Goal: Information Seeking & Learning: Understand process/instructions

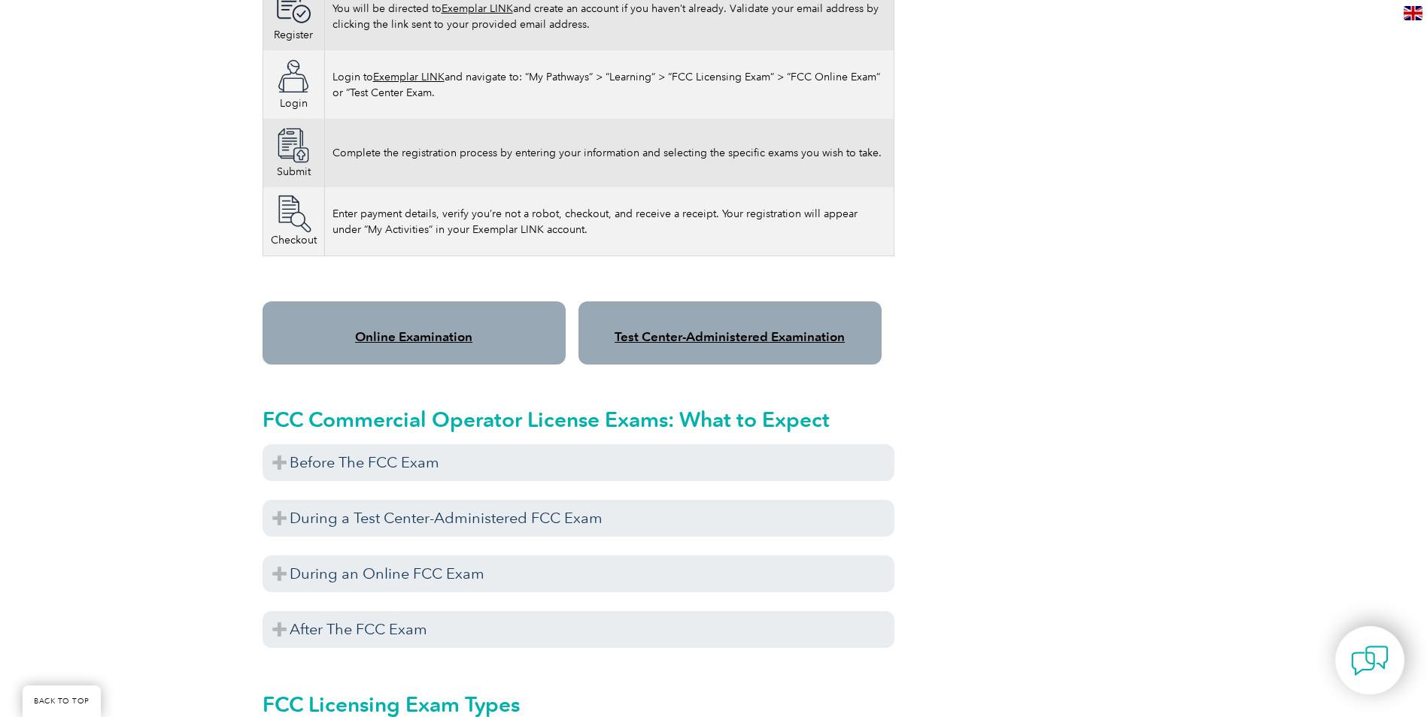
scroll to position [1053, 0]
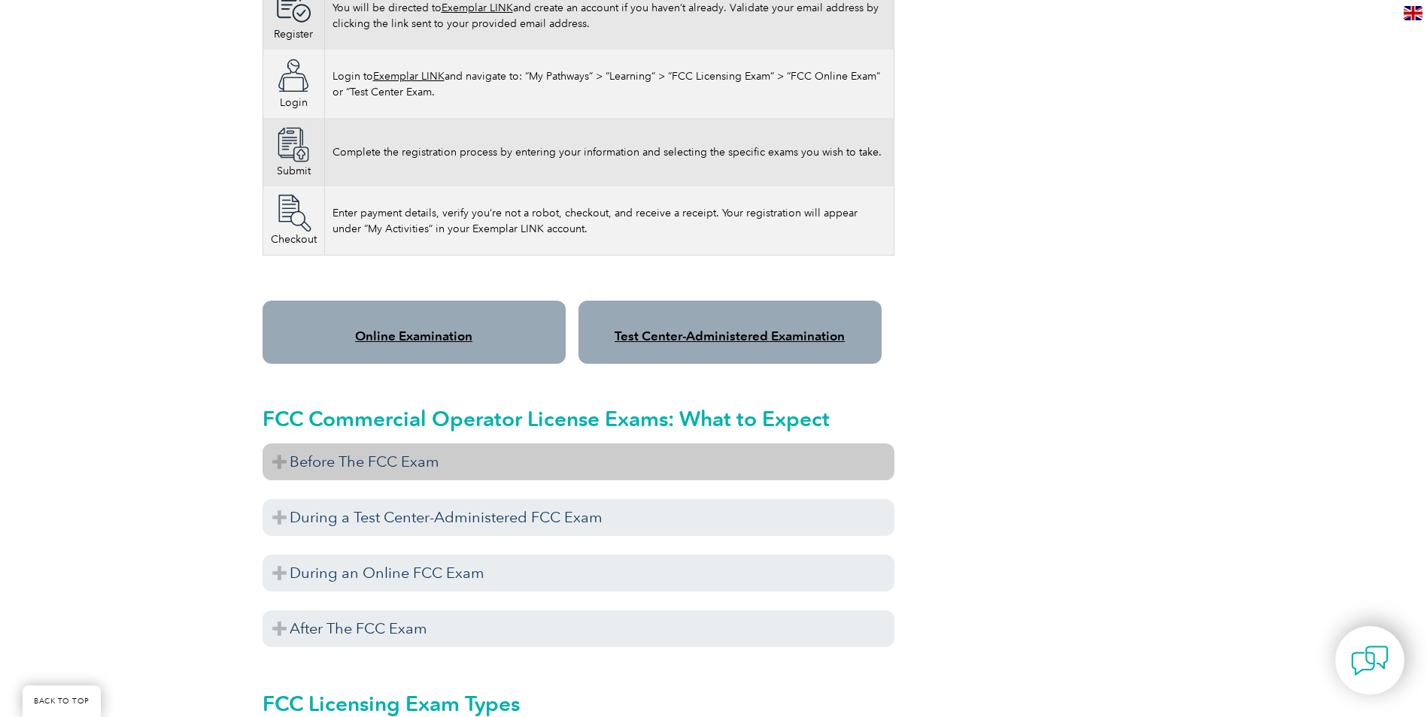
click at [327, 450] on h3 "Before The FCC Exam" at bounding box center [578, 462] width 632 height 37
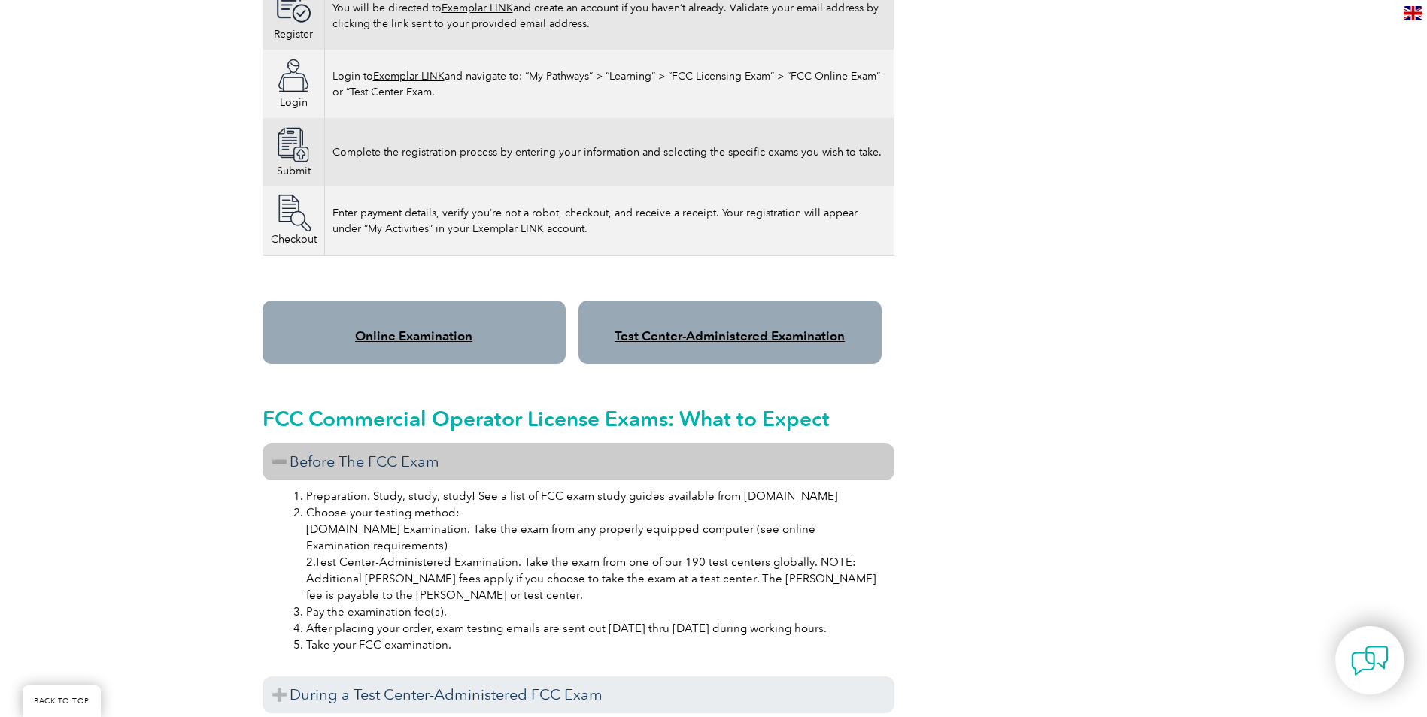
click at [315, 453] on h3 "Before The FCC Exam" at bounding box center [578, 462] width 632 height 37
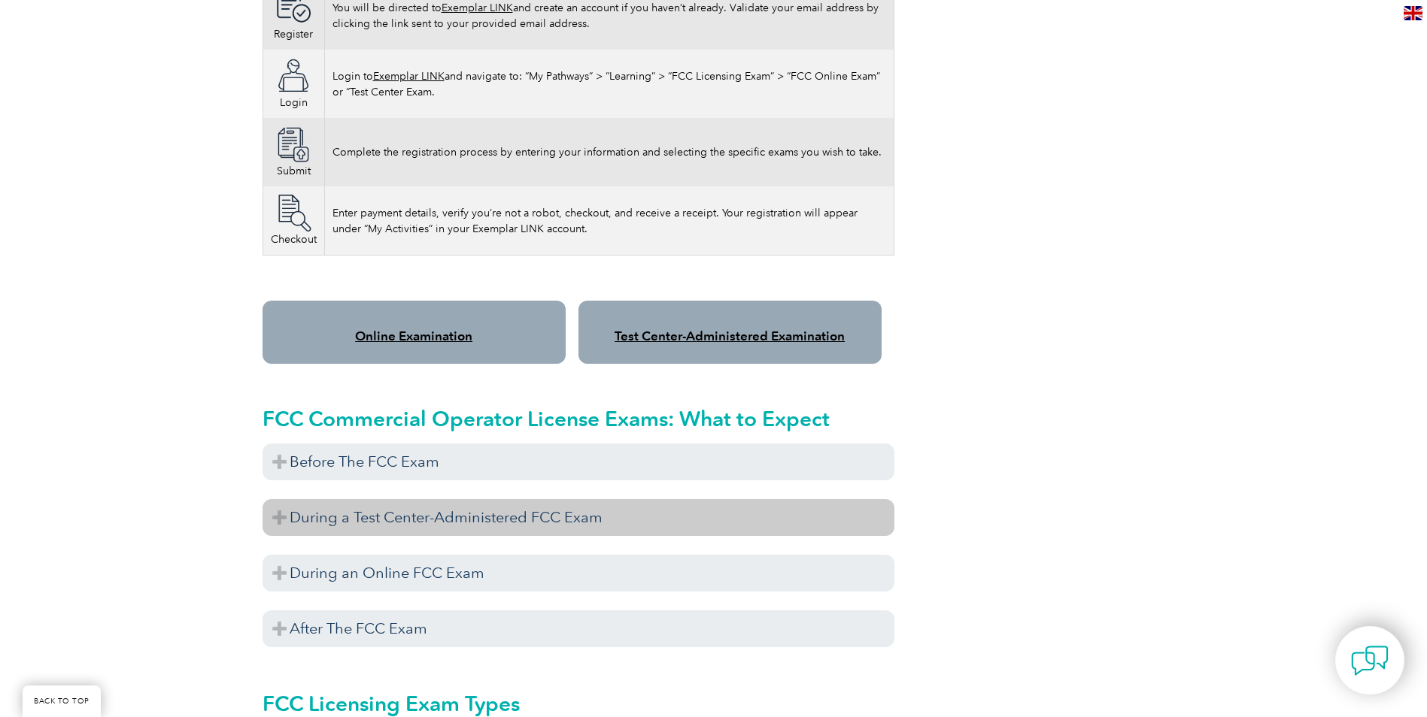
click at [313, 499] on h3 "During a Test Center-Administered FCC Exam" at bounding box center [578, 517] width 632 height 37
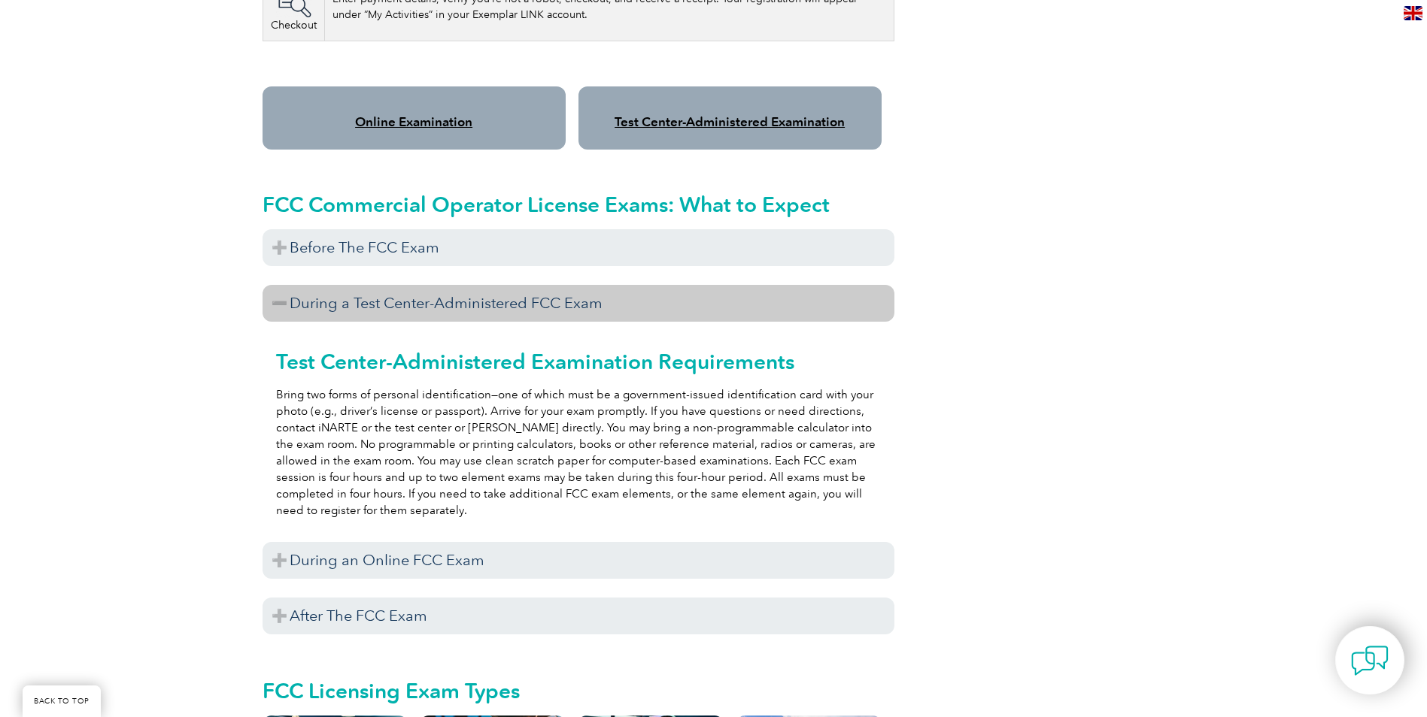
scroll to position [1278, 0]
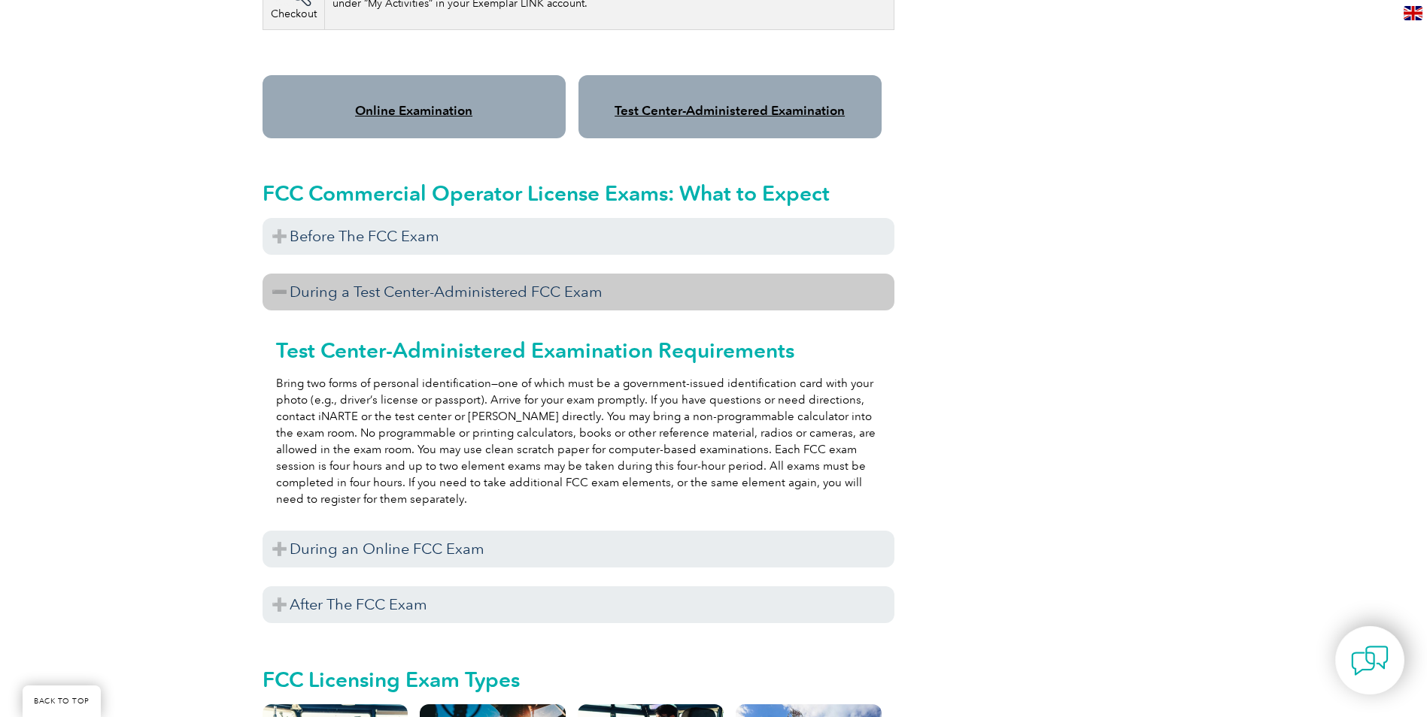
click at [390, 280] on h3 "During a Test Center-Administered FCC Exam" at bounding box center [578, 292] width 632 height 37
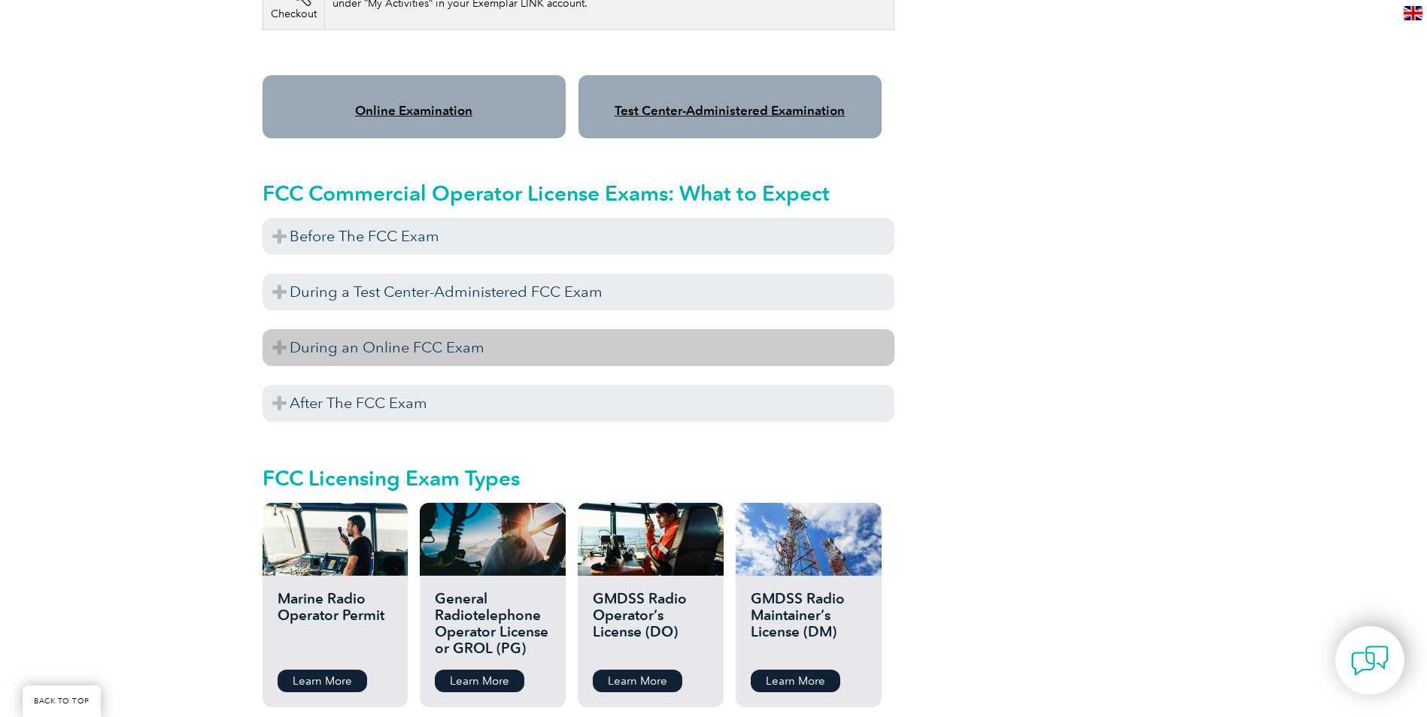
click at [385, 346] on h3 "During an Online FCC Exam" at bounding box center [578, 347] width 632 height 37
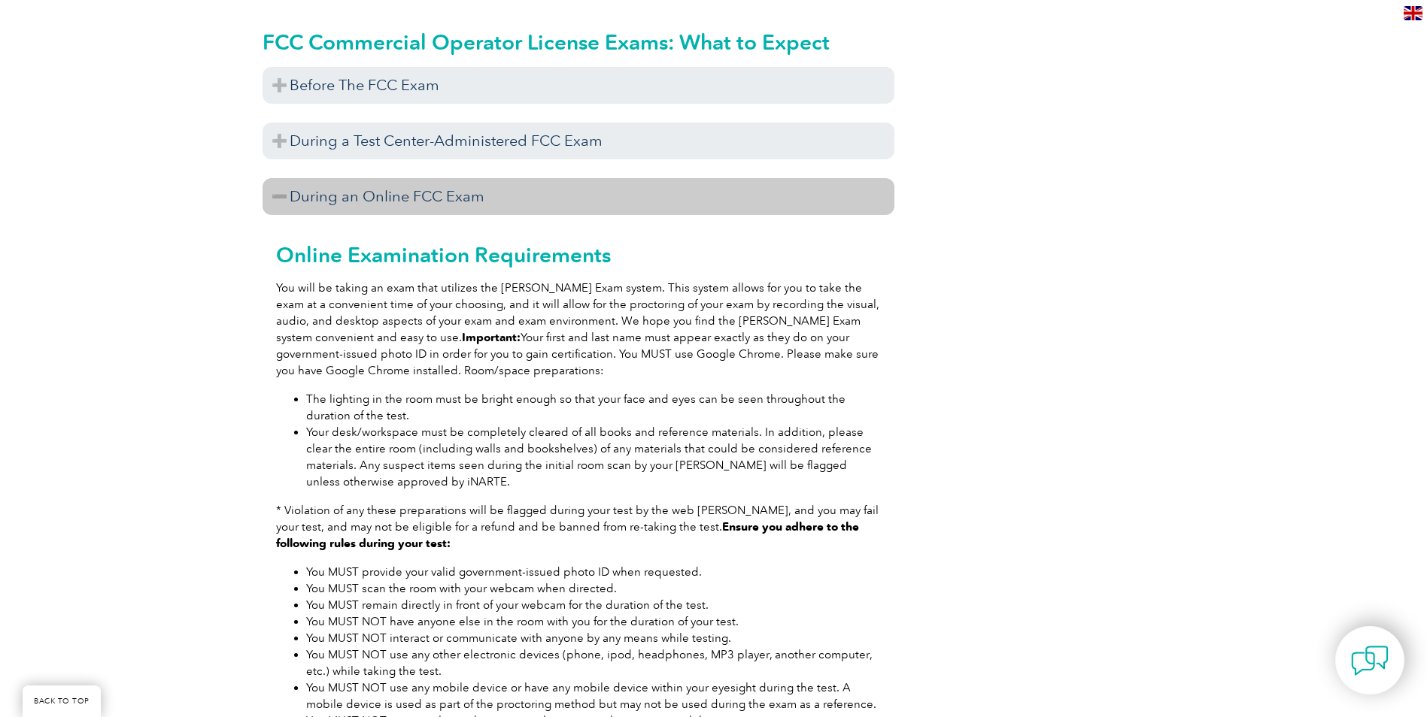
scroll to position [1429, 0]
click at [297, 193] on h3 "During an Online FCC Exam" at bounding box center [578, 197] width 632 height 37
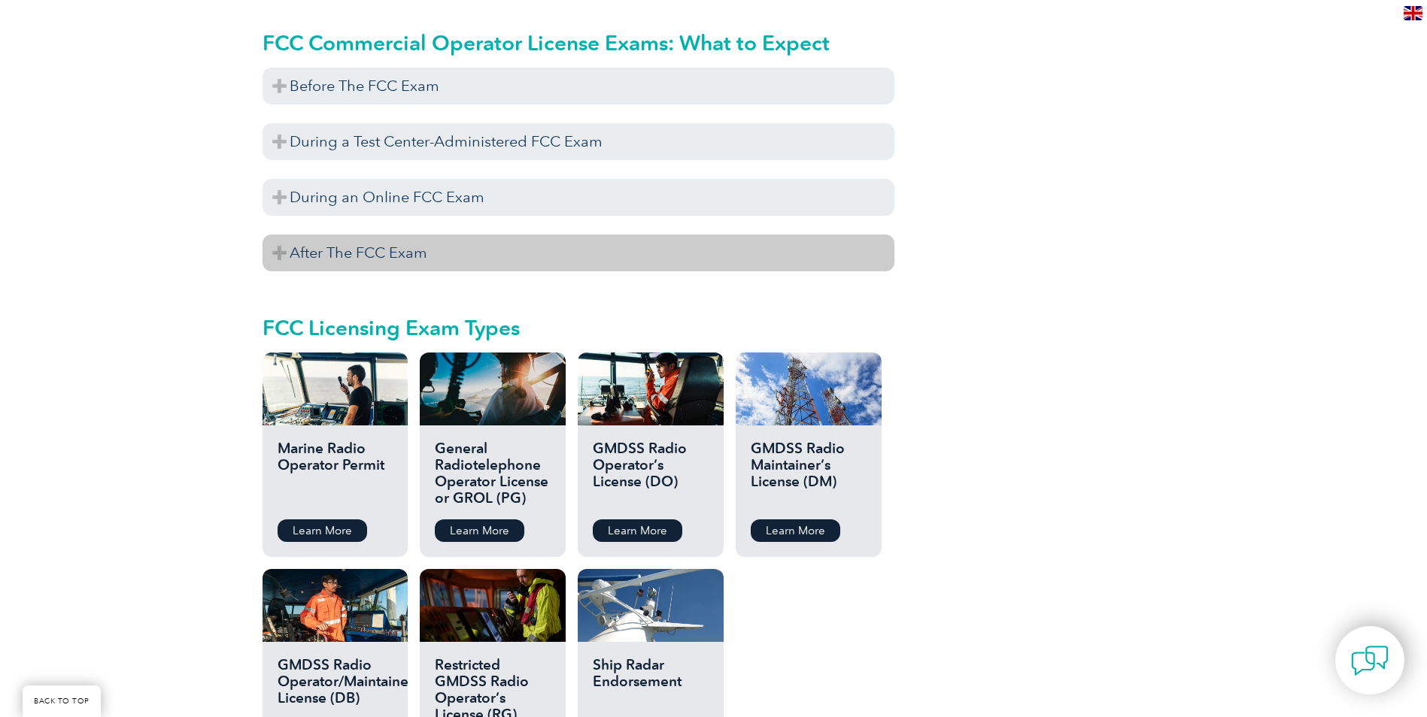
click at [287, 253] on h3 "After The FCC Exam" at bounding box center [578, 253] width 632 height 37
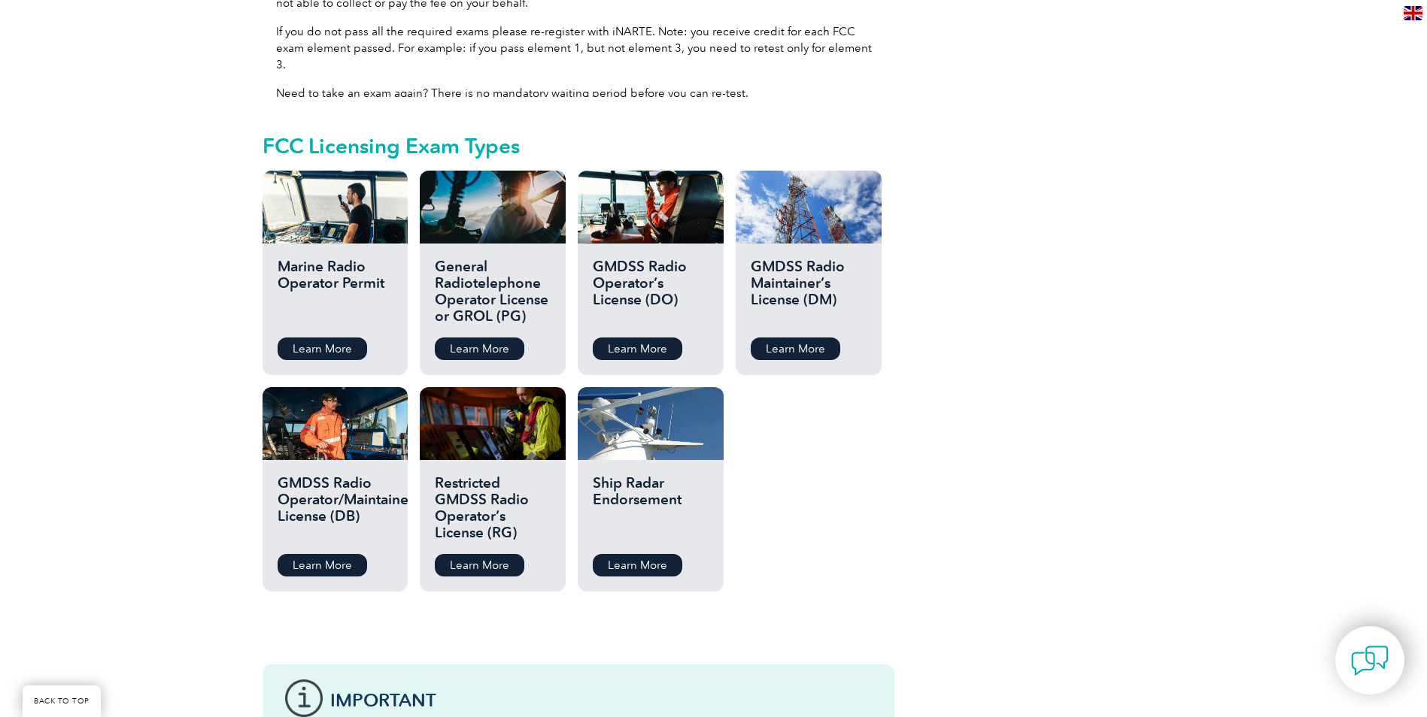
scroll to position [1730, 0]
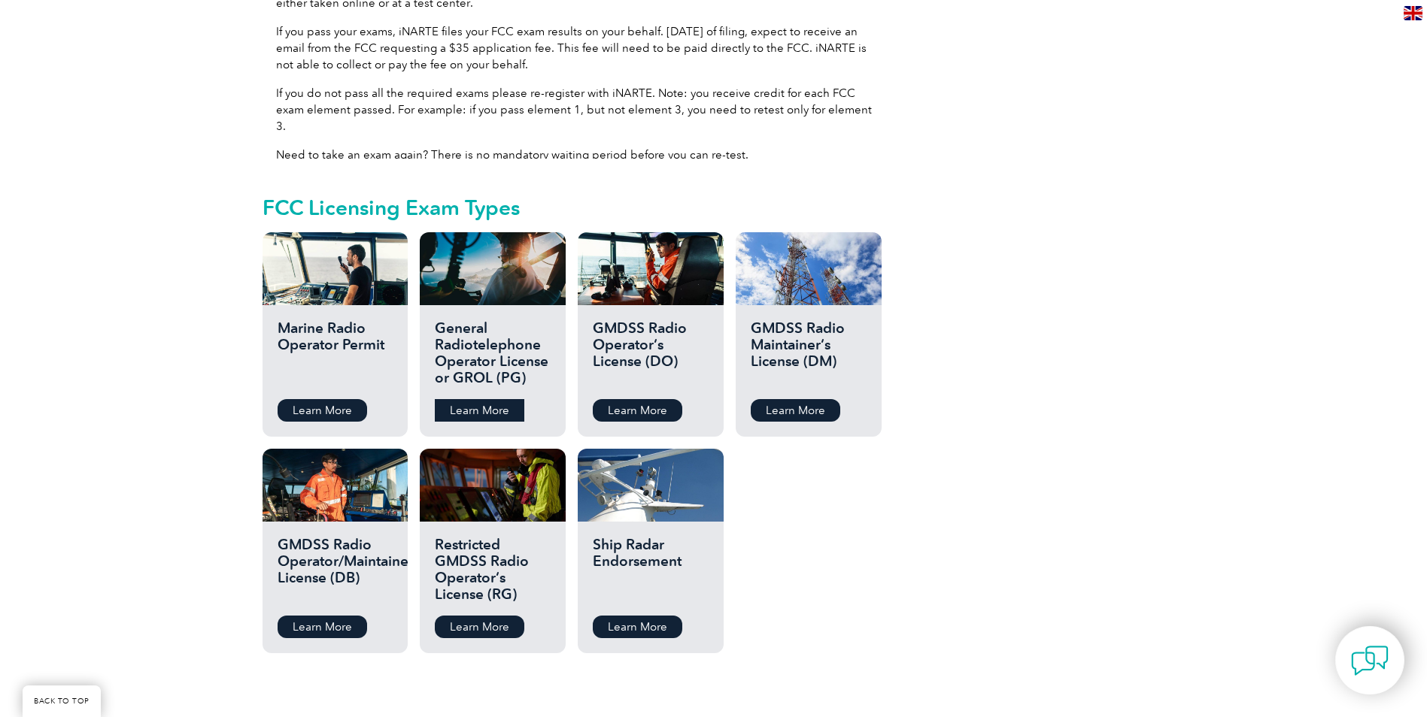
click at [464, 399] on link "Learn More" at bounding box center [479, 410] width 89 height 23
